Goal: Information Seeking & Learning: Learn about a topic

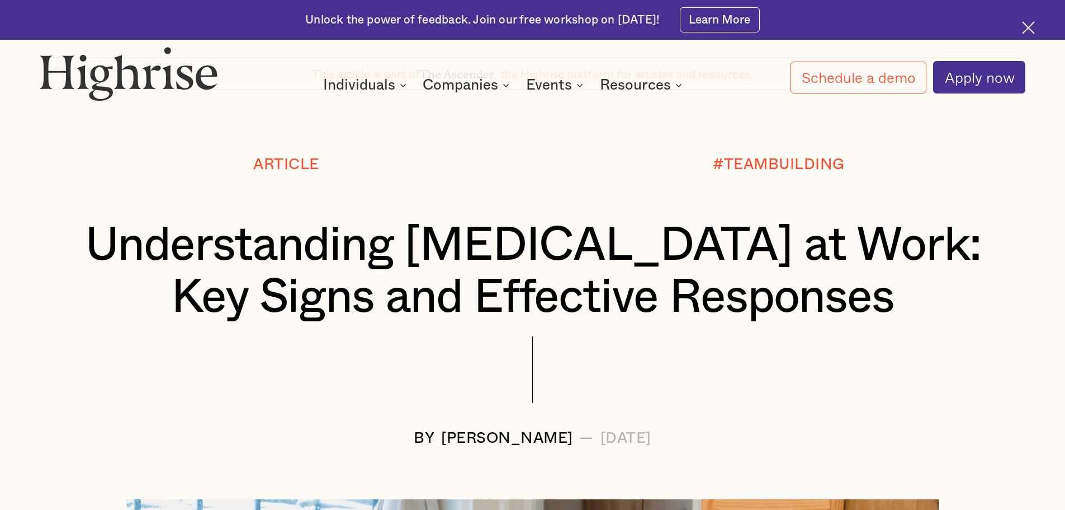
scroll to position [112, 0]
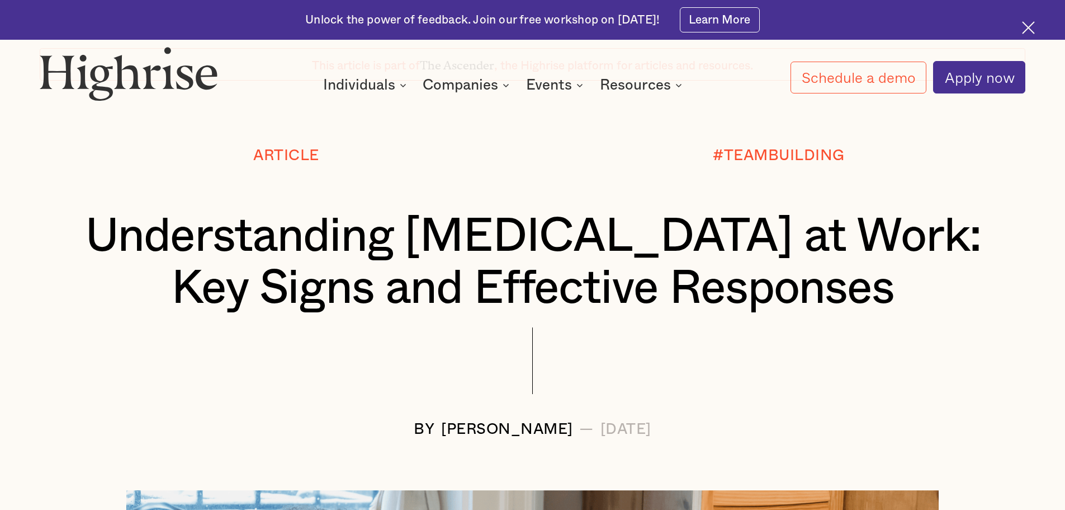
click at [507, 239] on h1 "Understanding Gaslighting at Work: Key Signs and Effective Responses" at bounding box center [533, 262] width 904 height 105
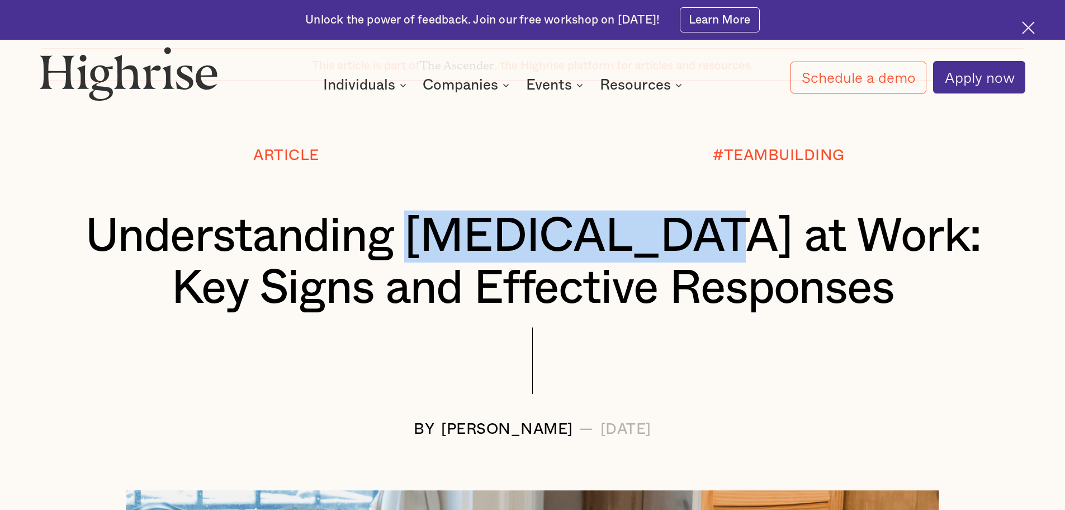
click at [507, 239] on h1 "Understanding Gaslighting at Work: Key Signs and Effective Responses" at bounding box center [533, 262] width 904 height 105
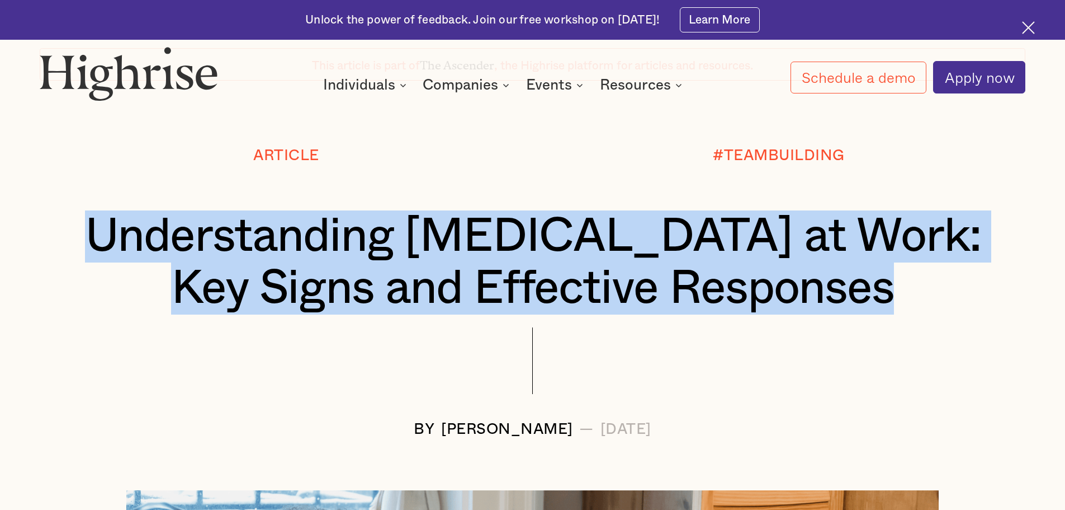
click at [507, 239] on h1 "Understanding Gaslighting at Work: Key Signs and Effective Responses" at bounding box center [533, 262] width 904 height 105
copy h1 "Understanding Gaslighting at Work: Key Signs and Effective Responses"
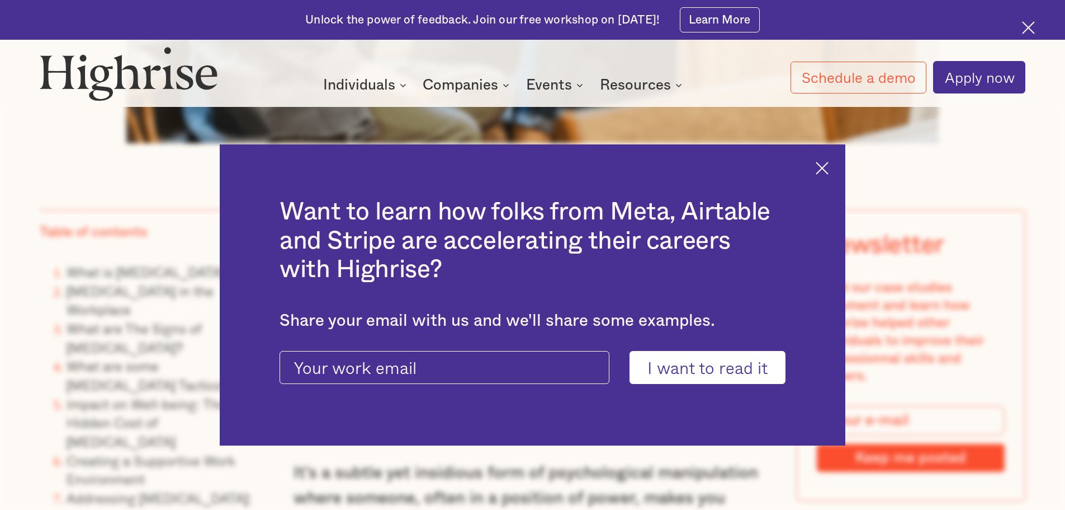
scroll to position [1119, 0]
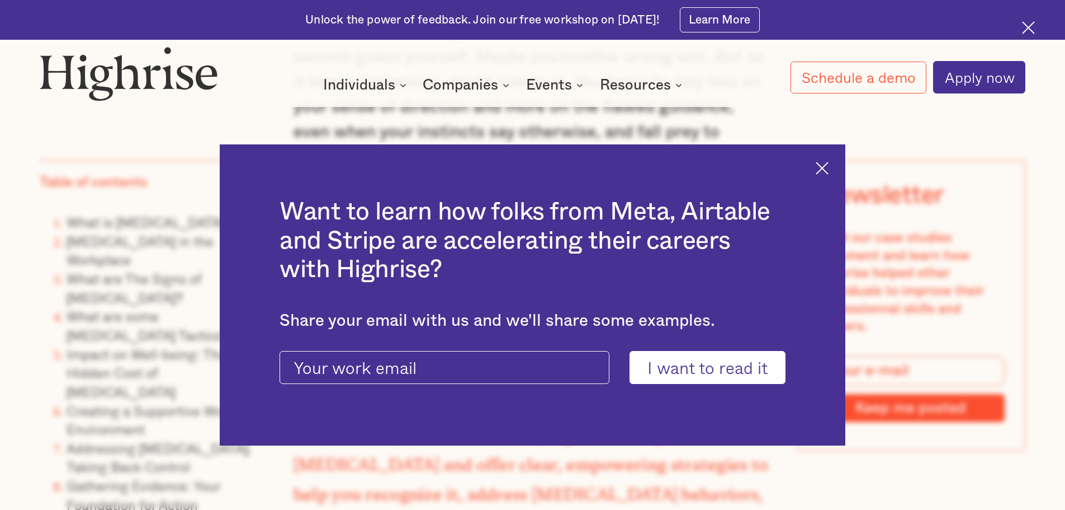
click at [829, 164] on img at bounding box center [822, 168] width 13 height 13
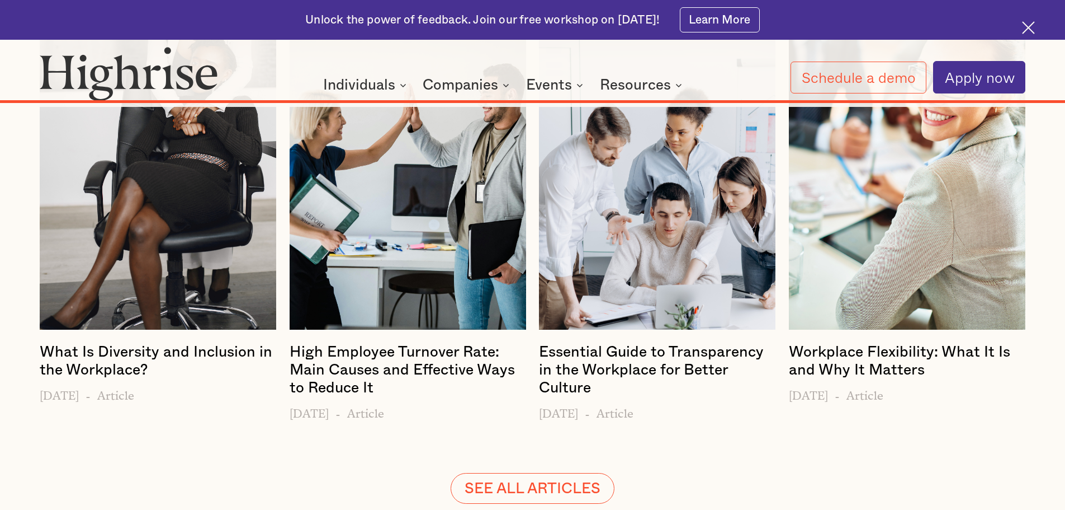
scroll to position [17100, 0]
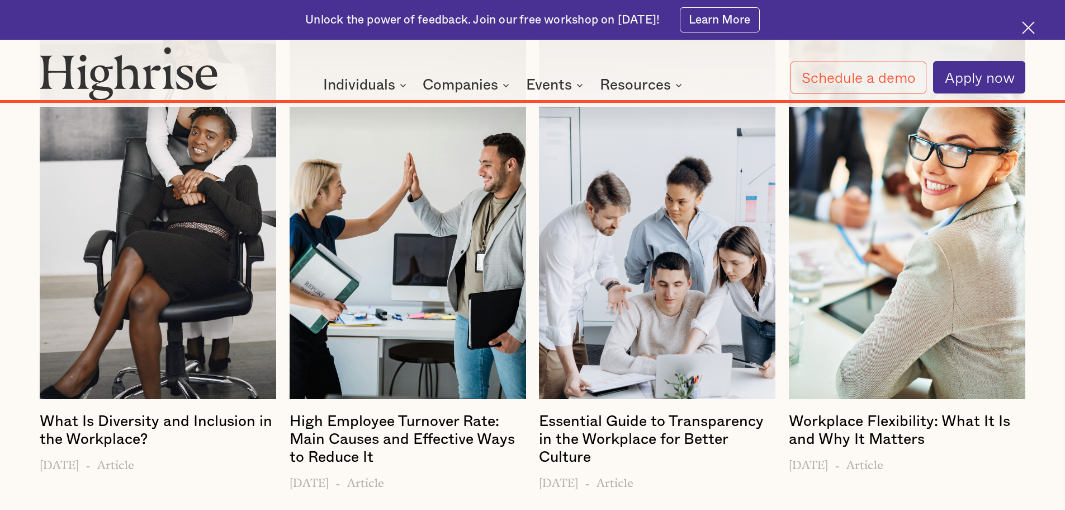
drag, startPoint x: 31, startPoint y: 187, endPoint x: 95, endPoint y: 186, distance: 64.3
copy span "Highrise"
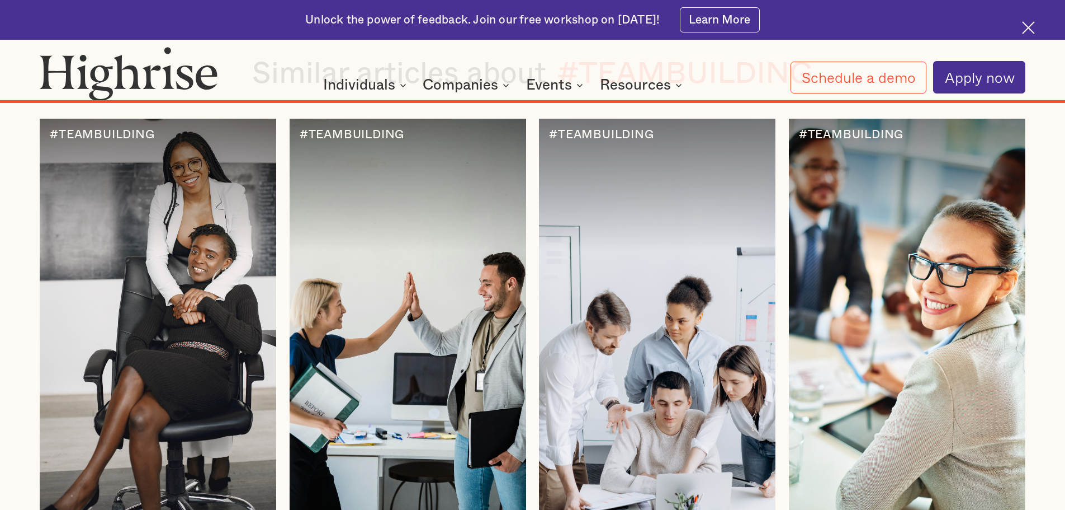
scroll to position [16821, 0]
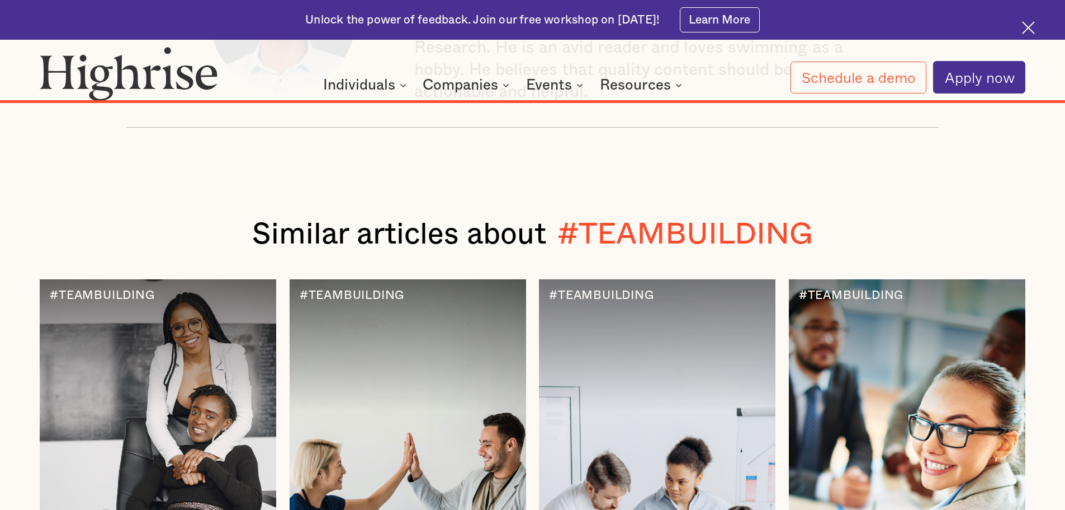
click at [1026, 29] on img at bounding box center [1028, 27] width 13 height 13
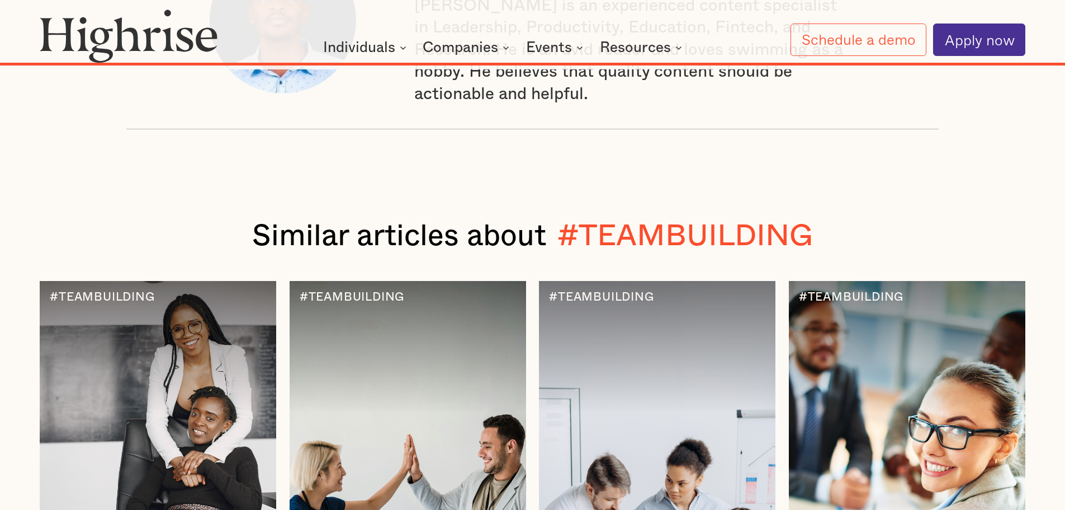
scroll to position [16781, 0]
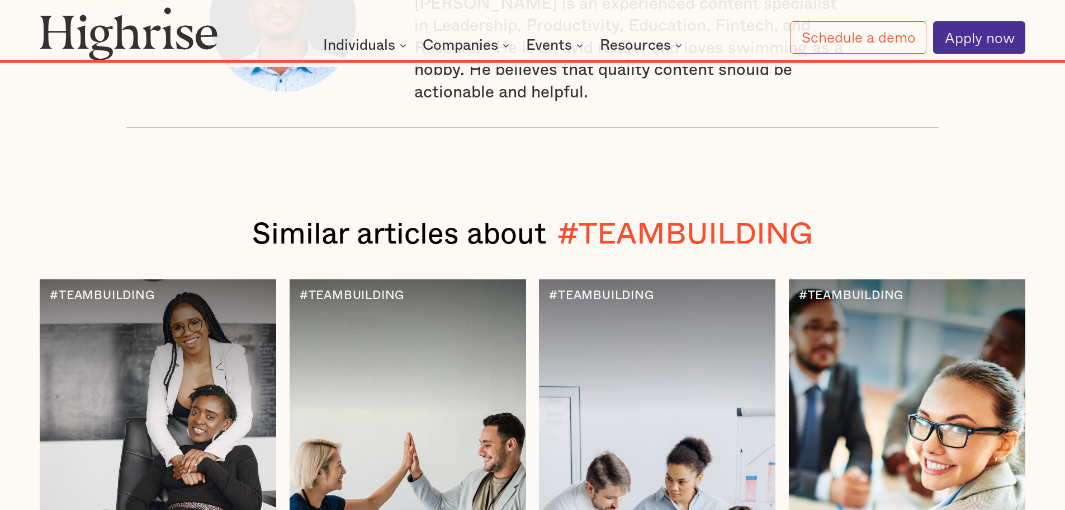
click at [139, 29] on img at bounding box center [129, 34] width 178 height 54
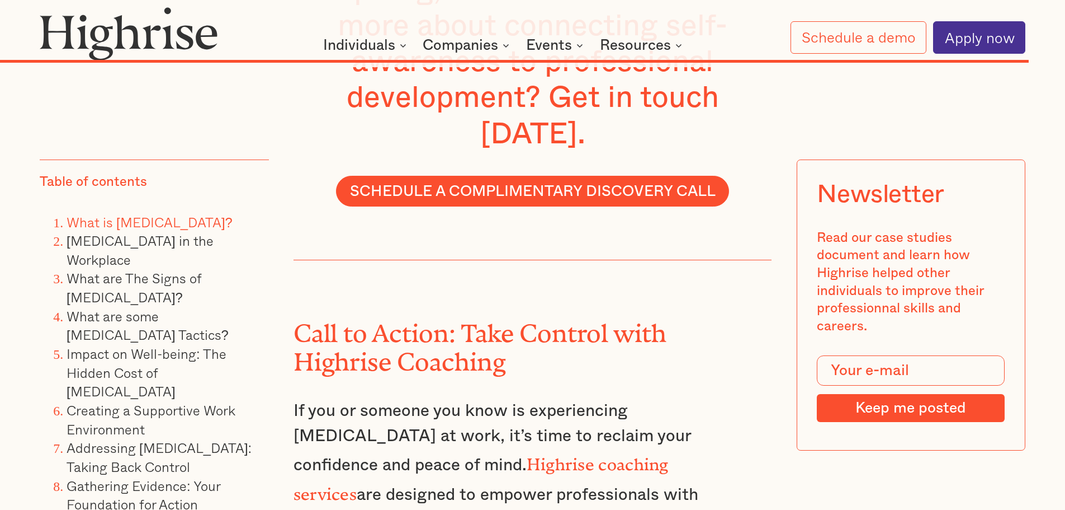
scroll to position [16053, 0]
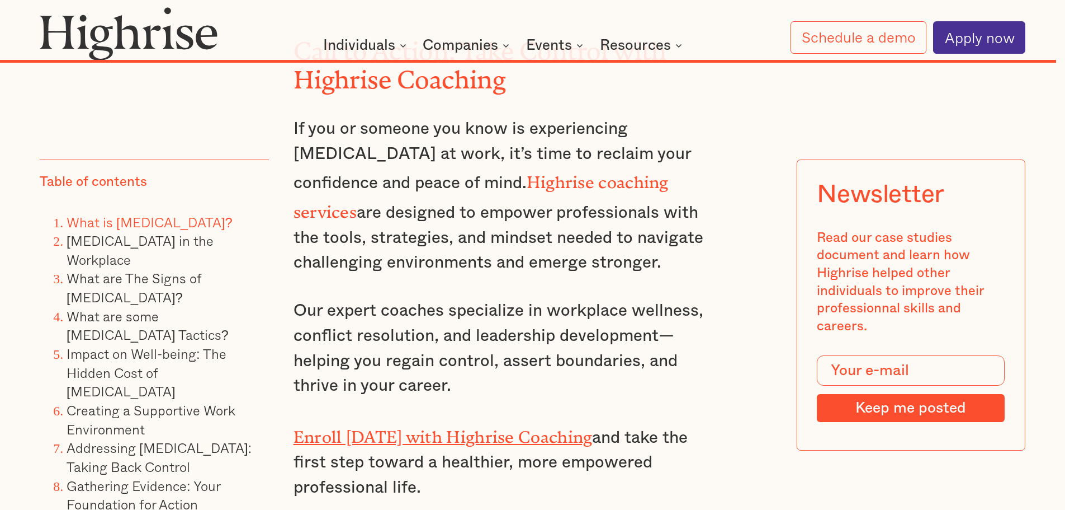
copy div "Andrew Langat"
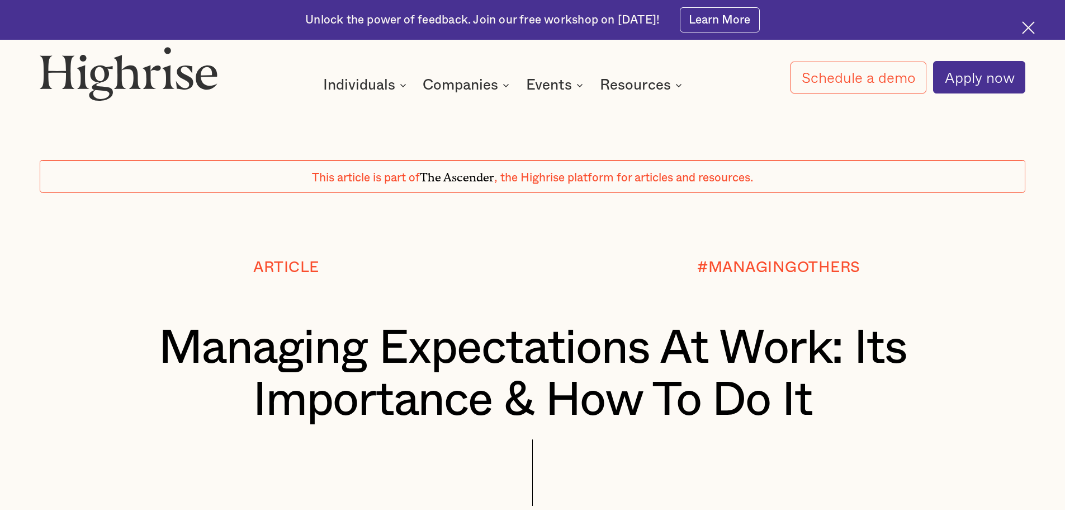
drag, startPoint x: 1026, startPoint y: 26, endPoint x: 1016, endPoint y: 25, distance: 10.1
click at [1026, 26] on img at bounding box center [1028, 27] width 13 height 13
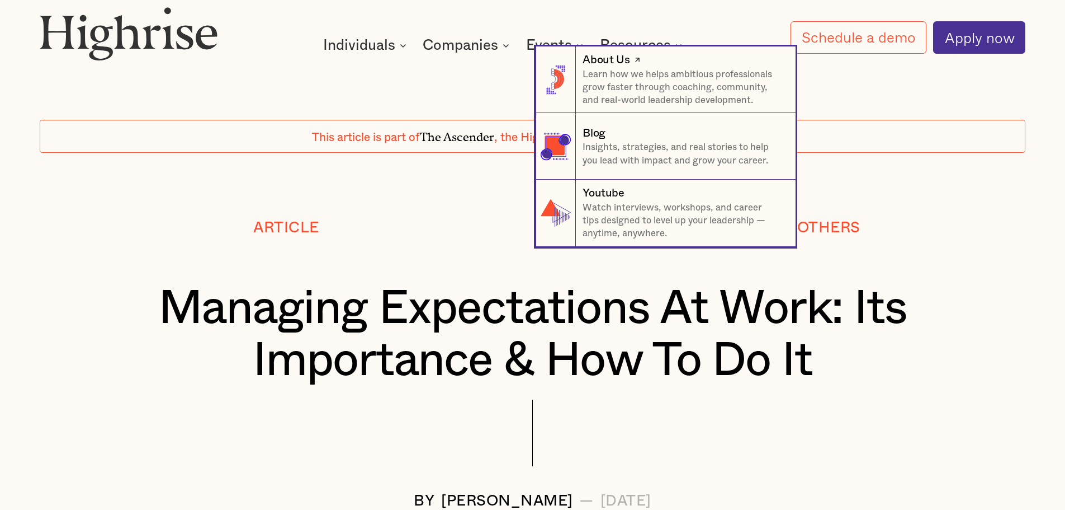
click at [638, 77] on p "Learn how we helps ambitious professionals grow faster through coaching, commun…" at bounding box center [683, 87] width 200 height 39
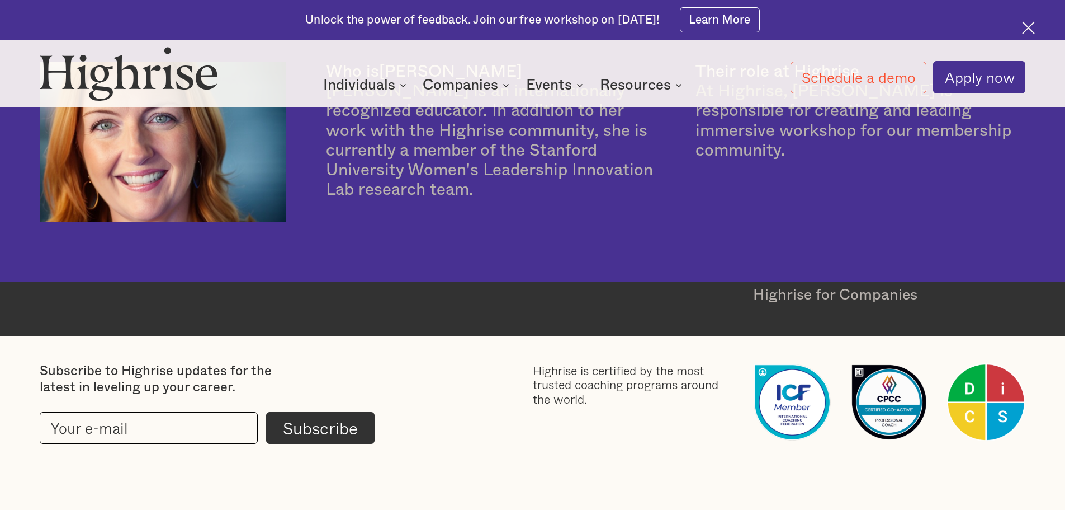
scroll to position [3687, 0]
